Goal: Check status: Check status

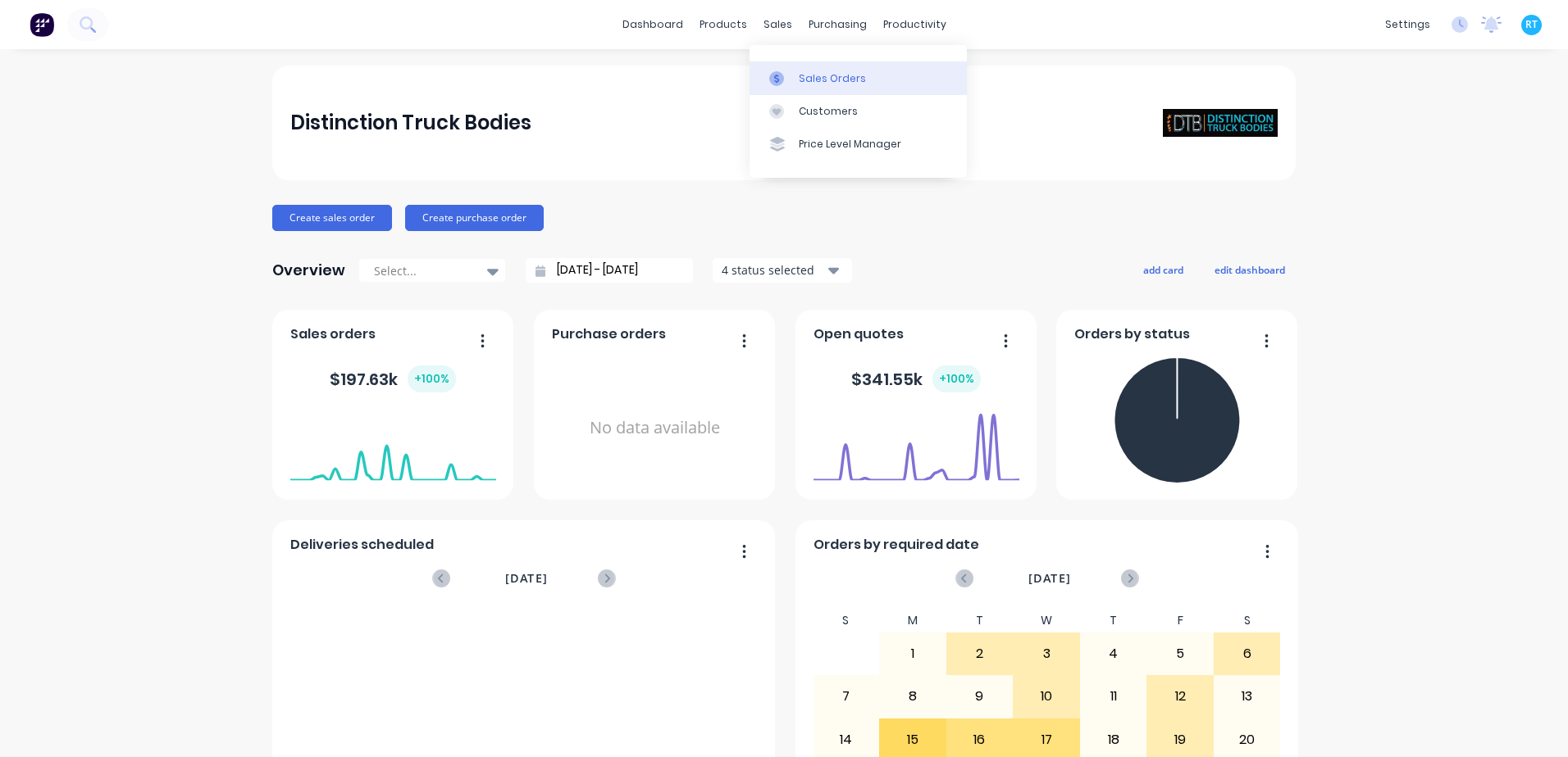
click at [816, 77] on div "Sales Orders" at bounding box center [833, 78] width 67 height 14
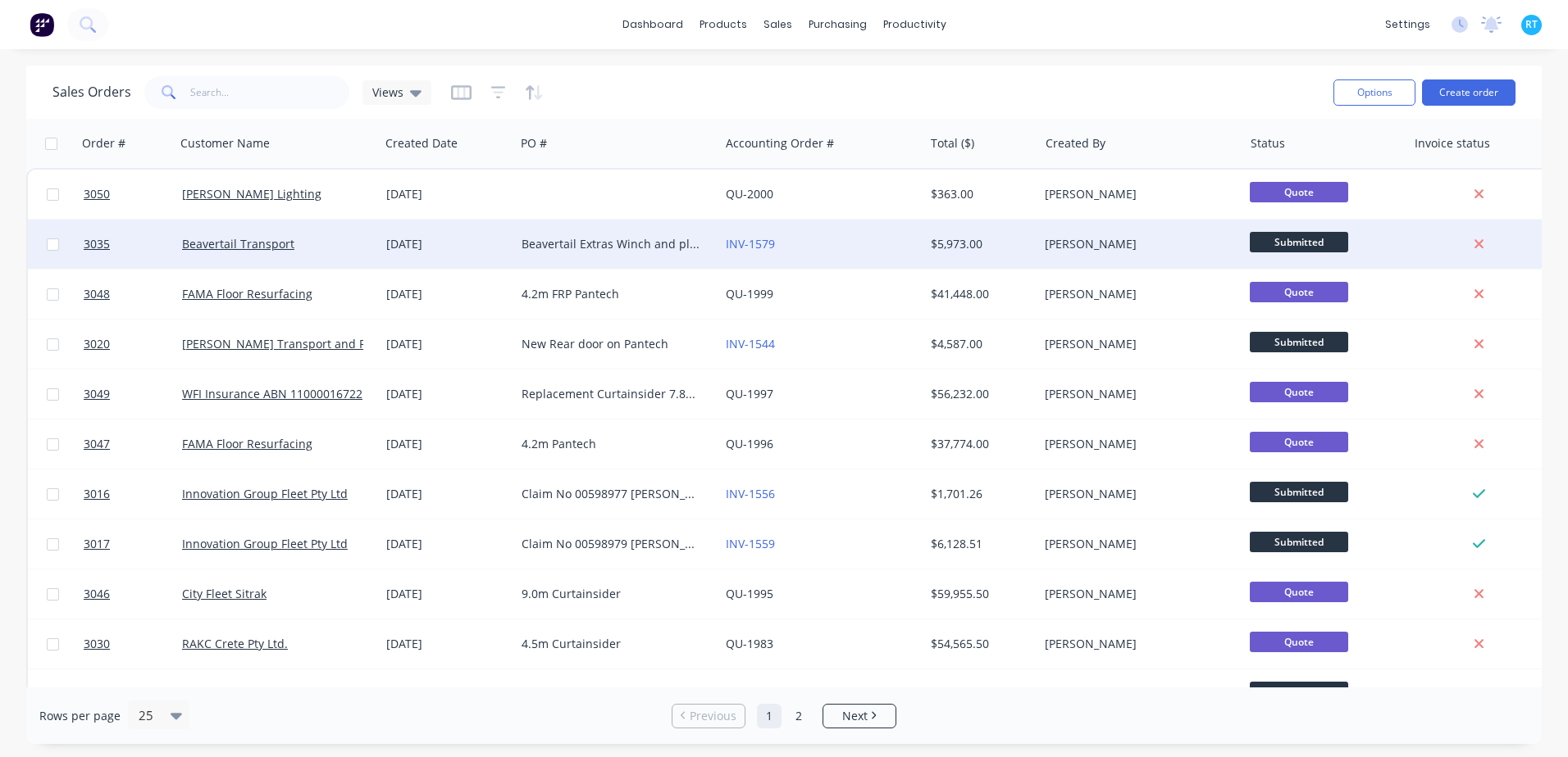
click at [810, 264] on div "INV-1579" at bounding box center [821, 244] width 204 height 49
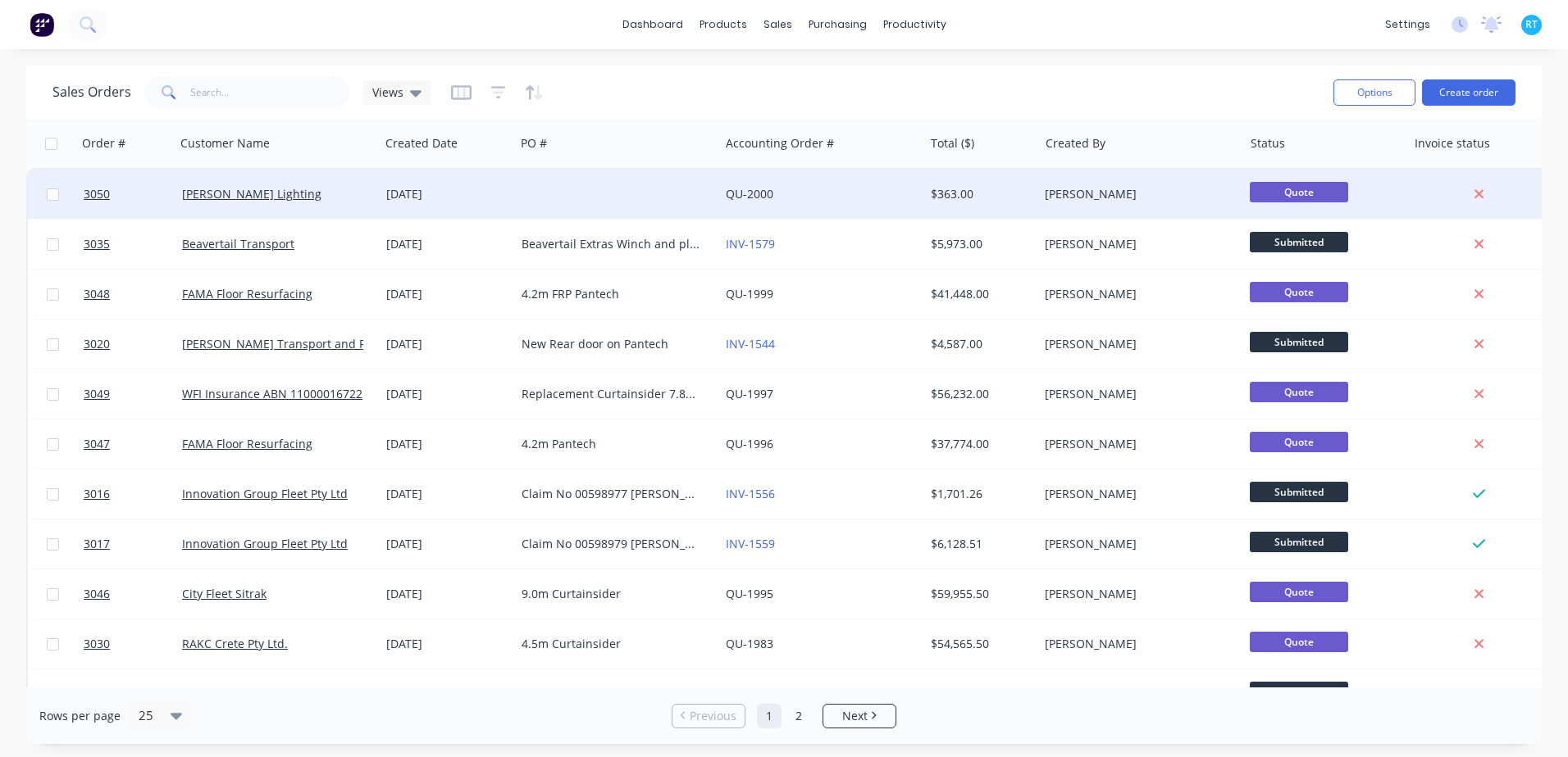
click at [790, 181] on div "QU-2000" at bounding box center [821, 194] width 204 height 49
click at [810, 185] on div "QU-2000" at bounding box center [821, 194] width 204 height 49
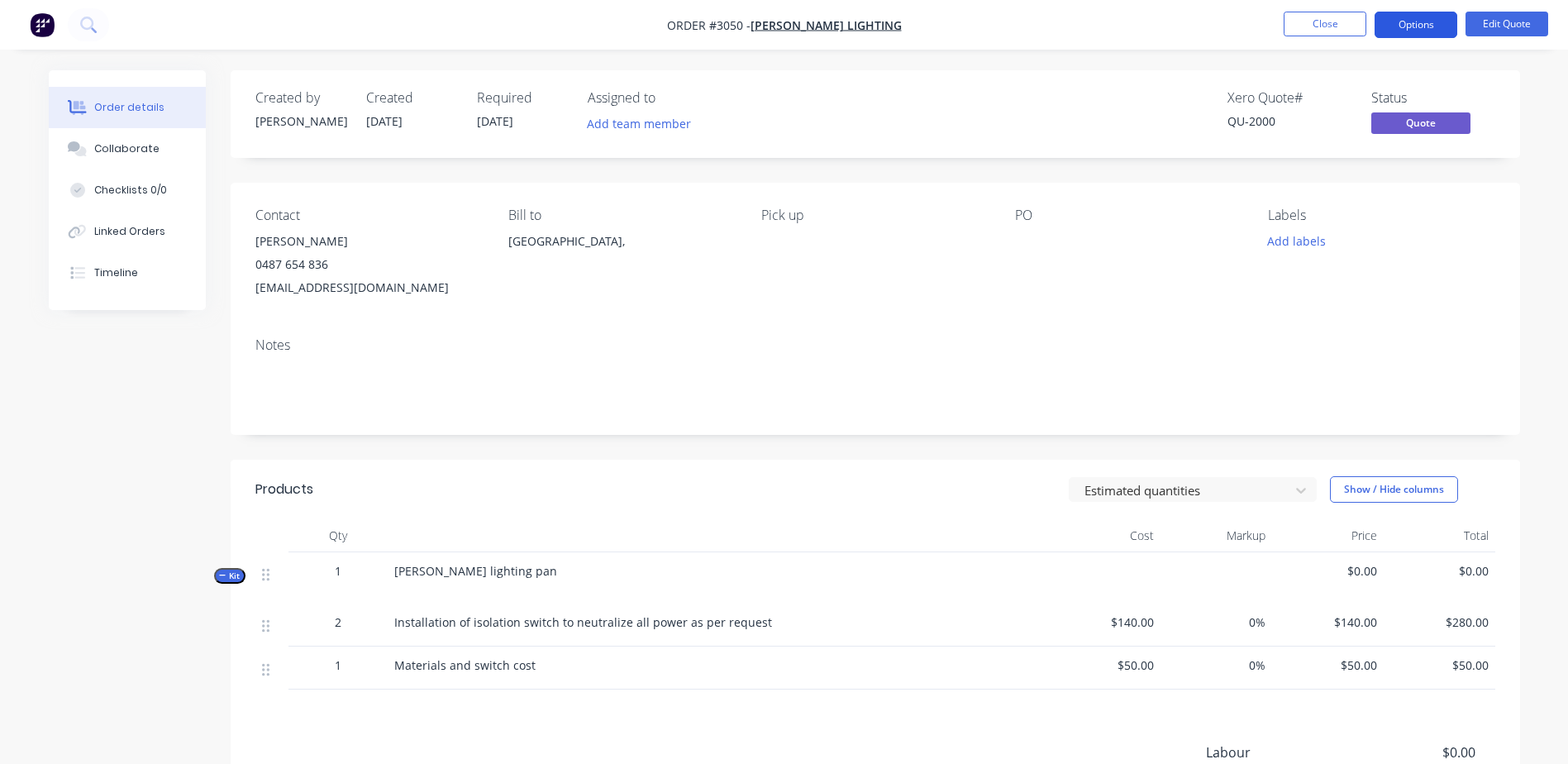
click at [1404, 26] on button "Options" at bounding box center [1415, 24] width 83 height 26
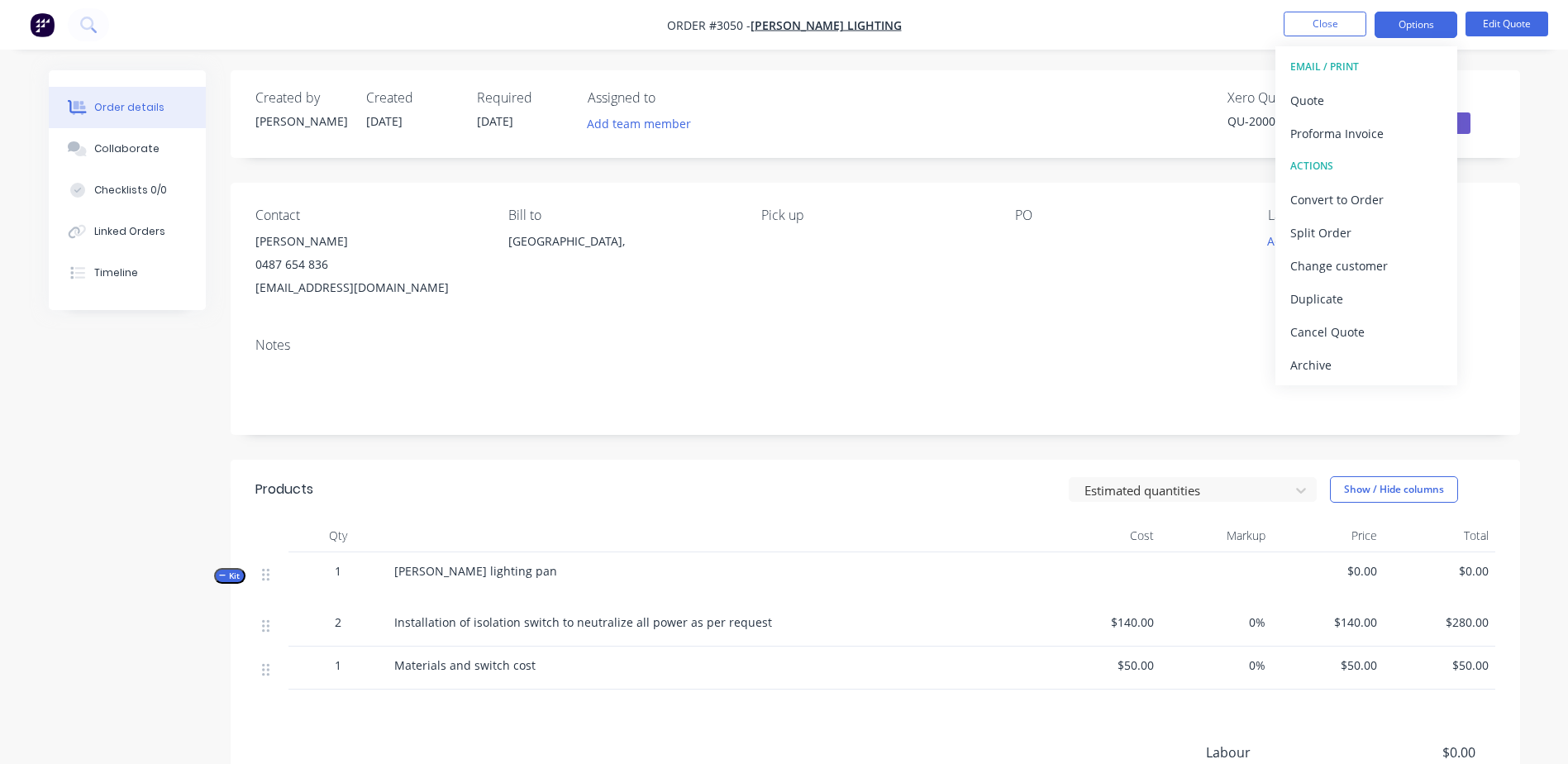
click at [1040, 226] on div "PO" at bounding box center [1128, 254] width 226 height 91
